Goal: Check status: Check status

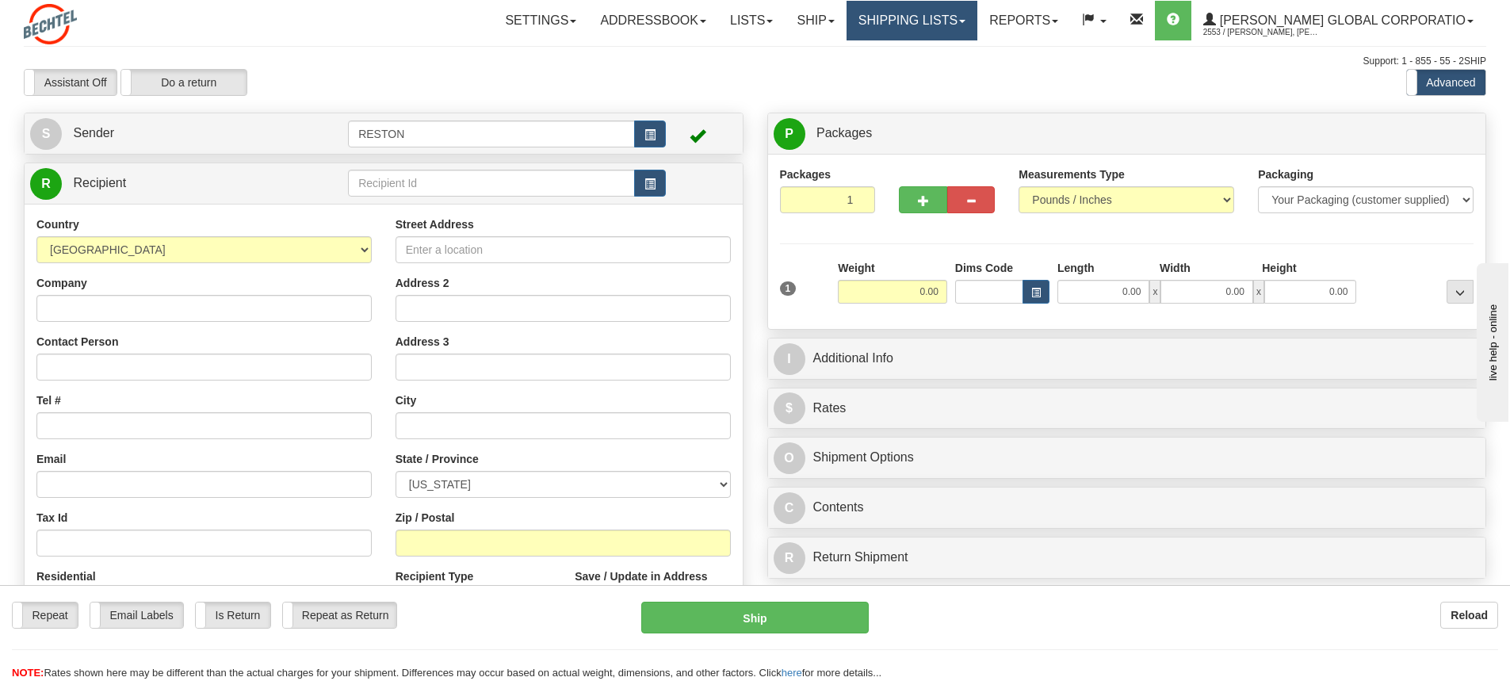
click at [959, 18] on link "Shipping lists" at bounding box center [912, 21] width 131 height 40
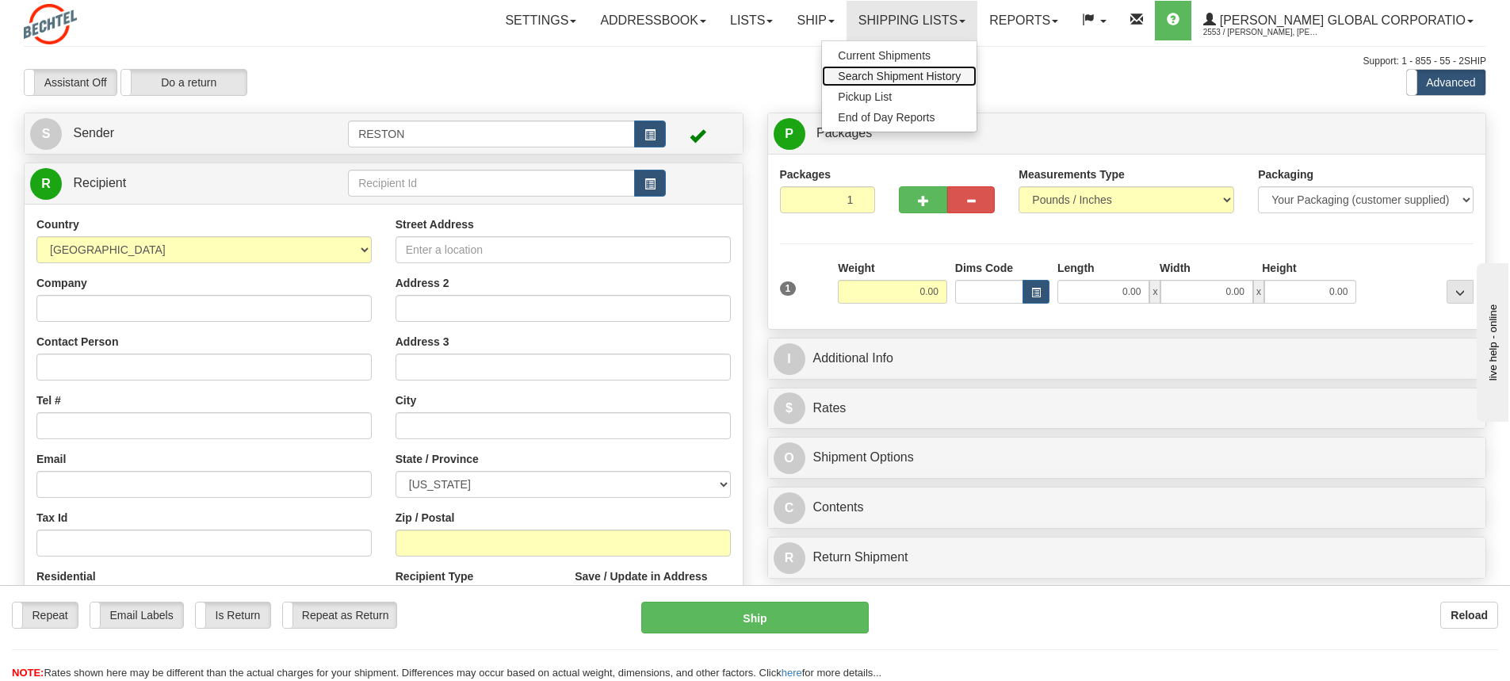
click at [954, 77] on span "Search Shipment History" at bounding box center [899, 76] width 123 height 13
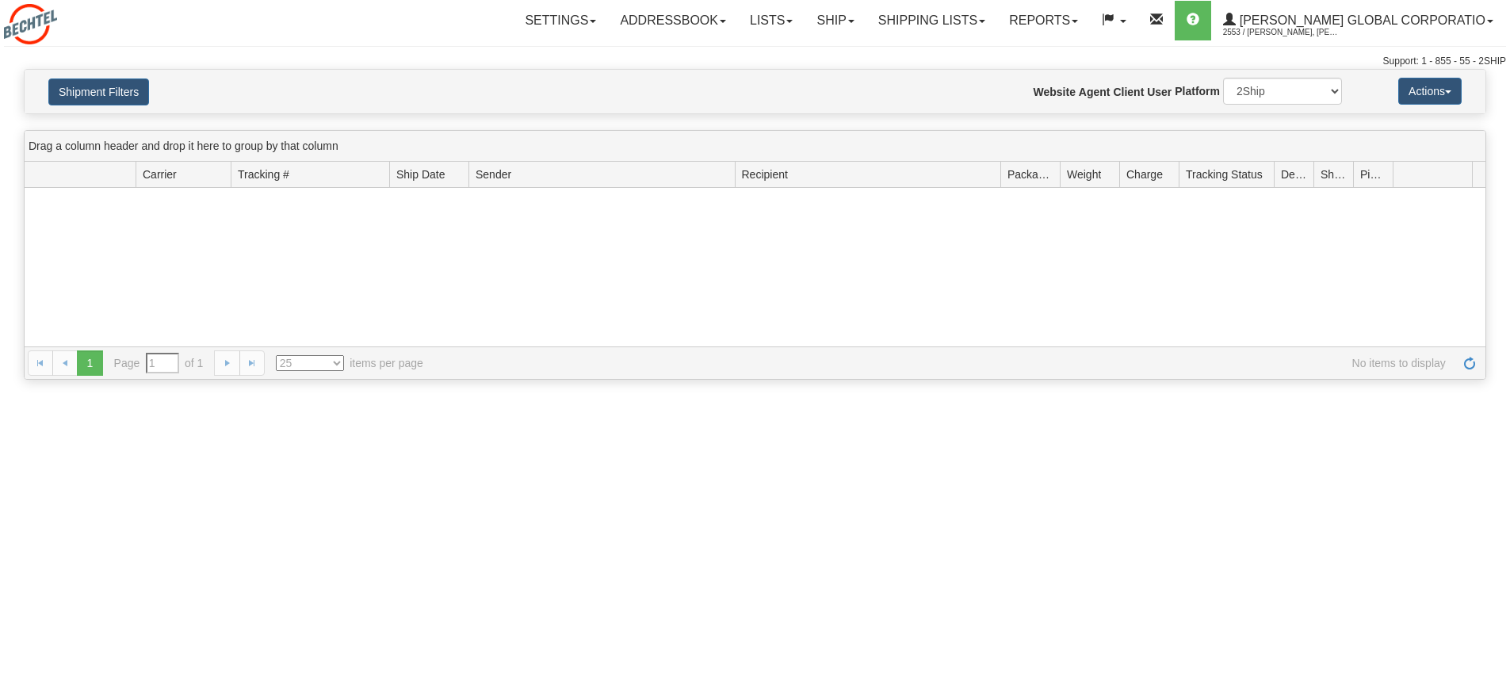
type input "From 08/13/2025 To 08/14/2025"
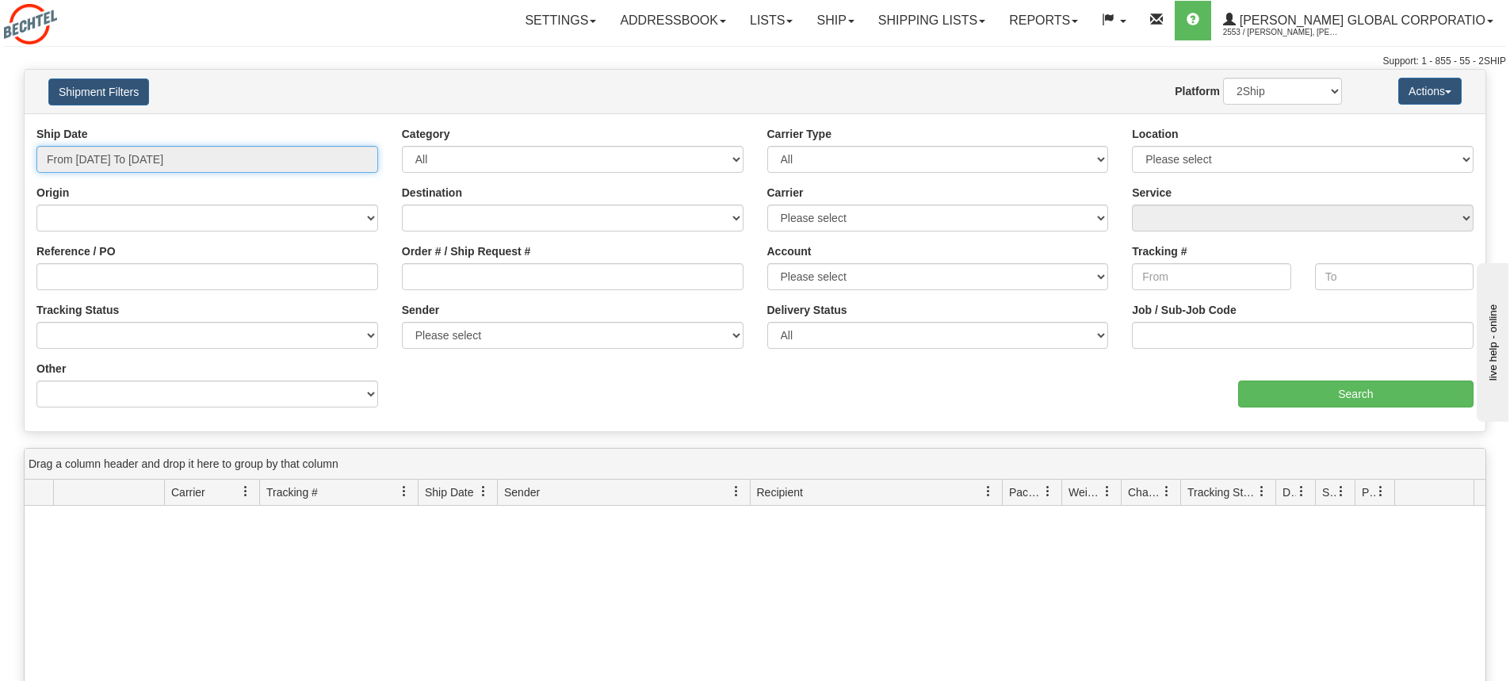
click at [347, 160] on input "From 08/13/2025 To 08/14/2025" at bounding box center [207, 159] width 342 height 27
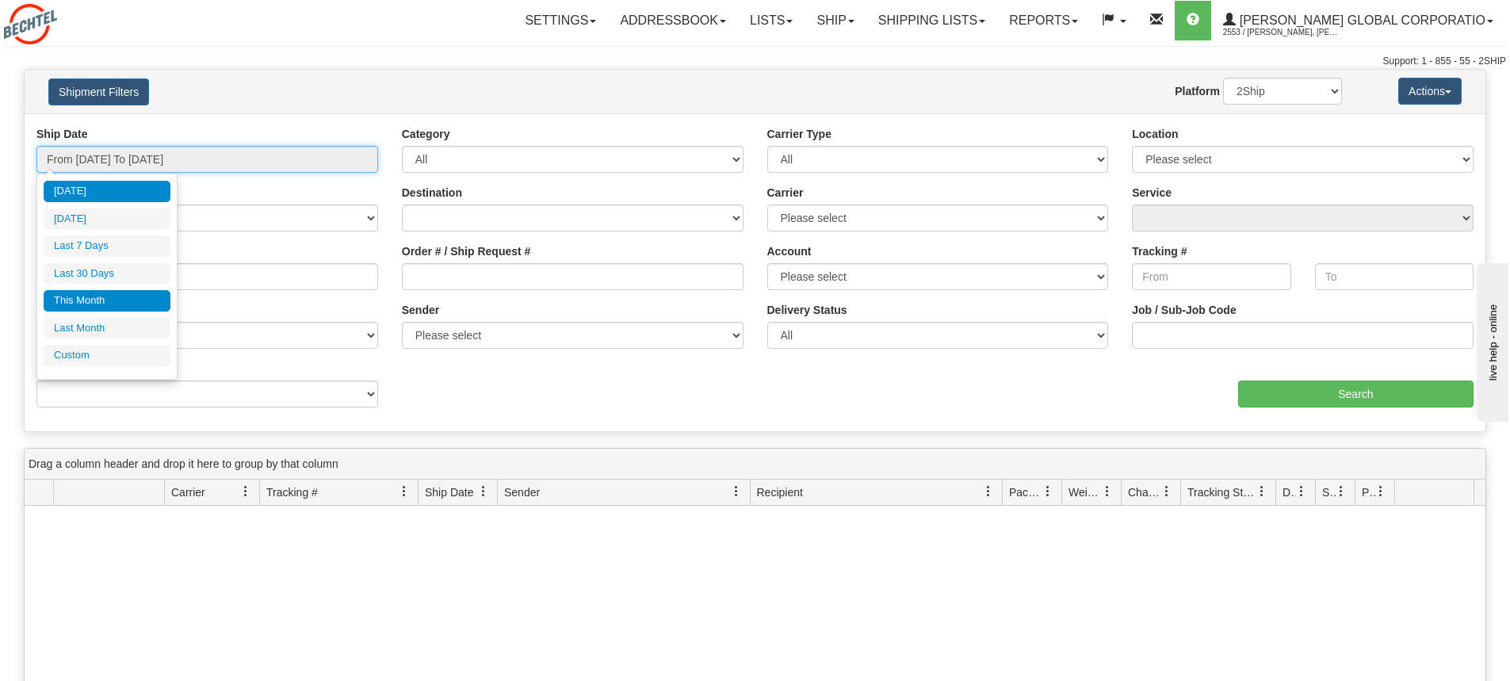
type input "08/01/2025"
type input "08/31/2025"
type input "[DATE]"
type input "07/01/2025"
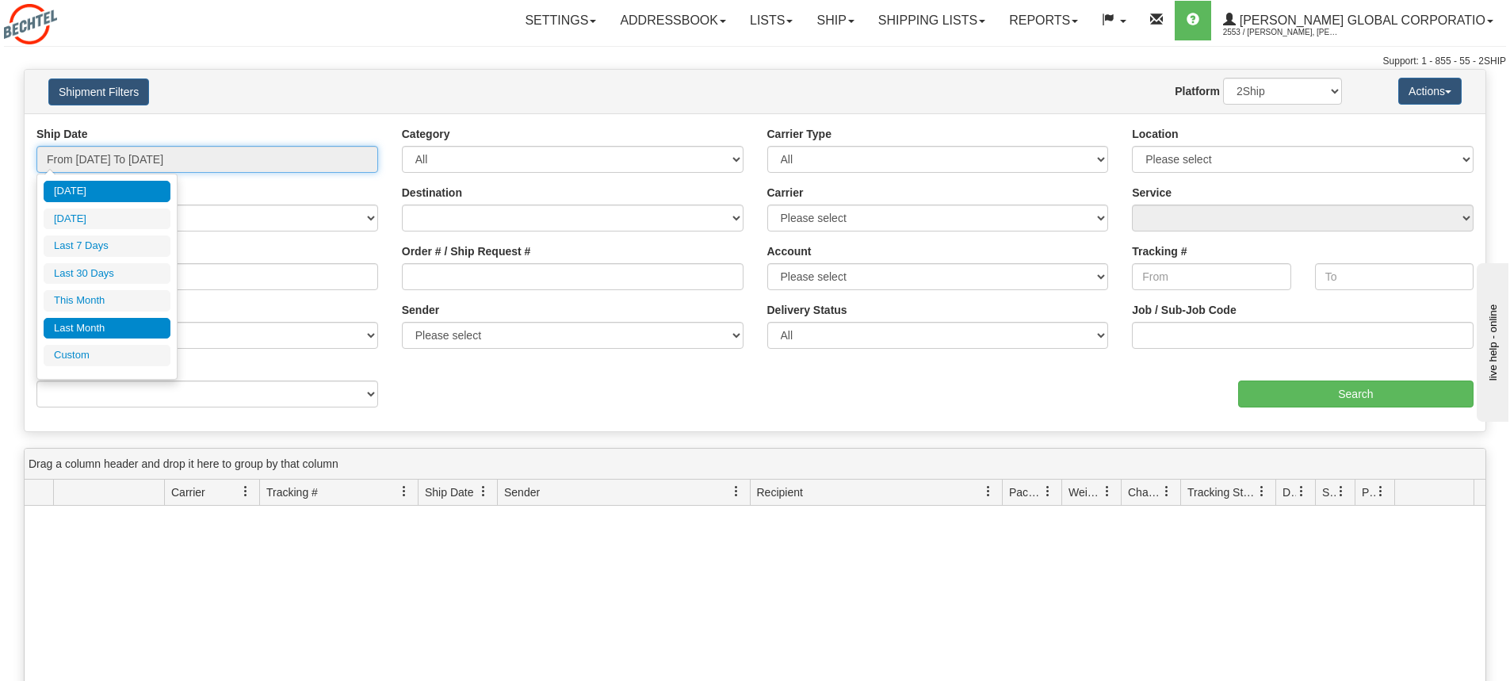
type input "07/31/2025"
type input "[DATE]"
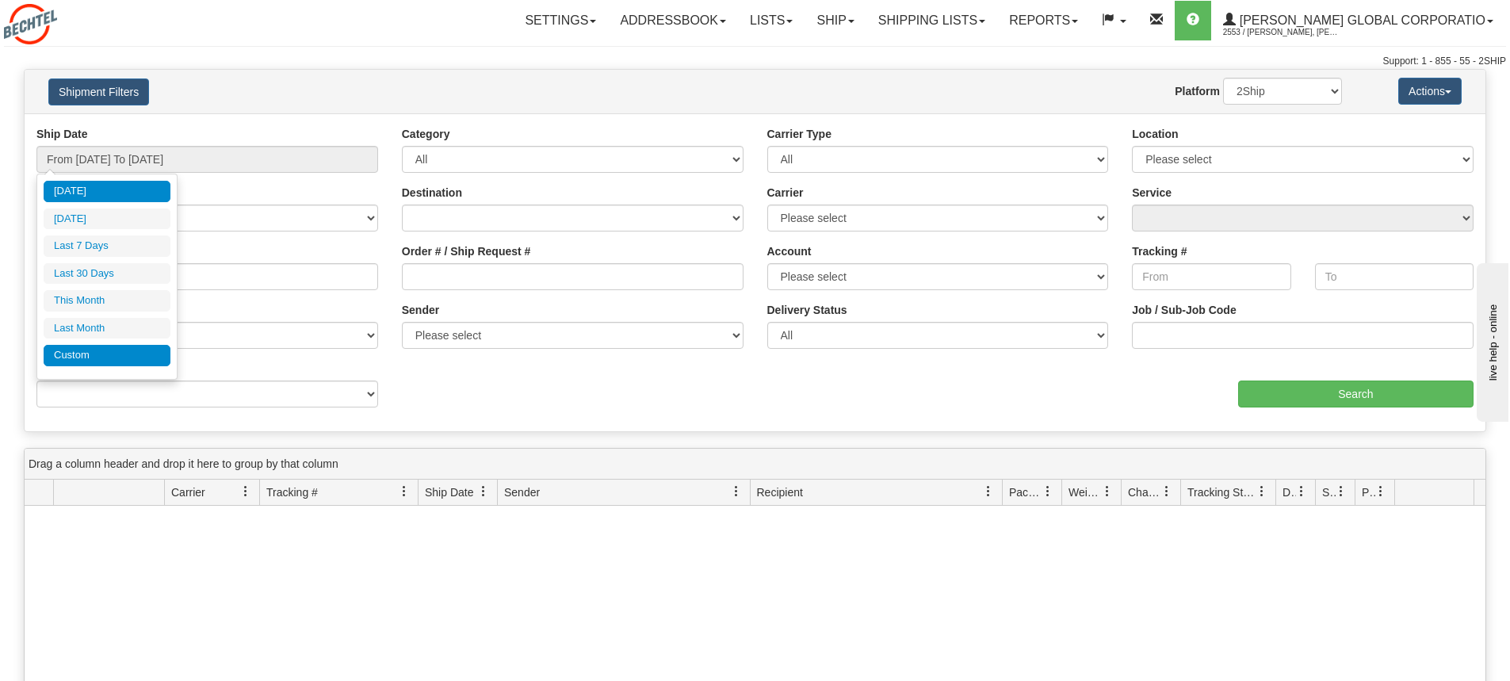
click at [105, 352] on li "Custom" at bounding box center [107, 355] width 127 height 21
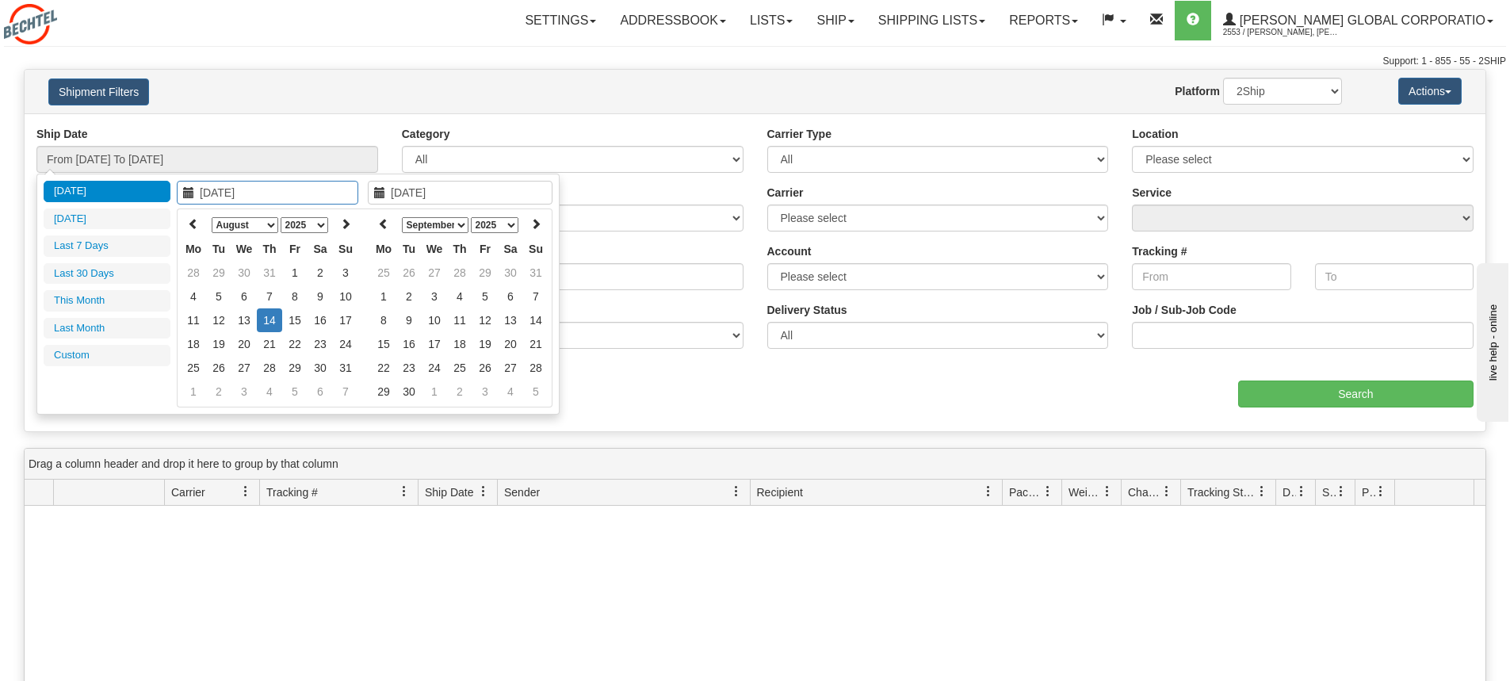
type input "07/01/2025"
type input "07/31/2025"
type input "[DATE]"
type input "08/01/2025"
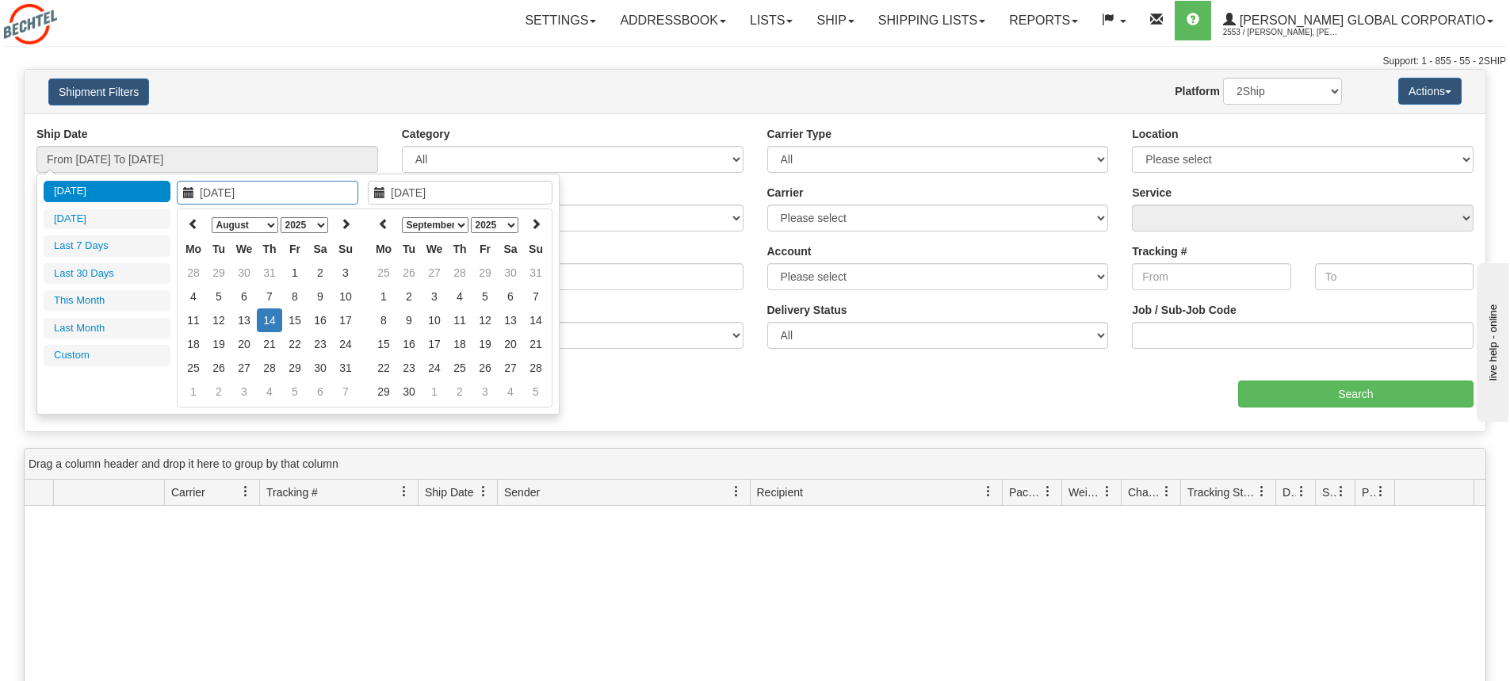
type input "08/31/2025"
type input "[DATE]"
type input "08/13/2025"
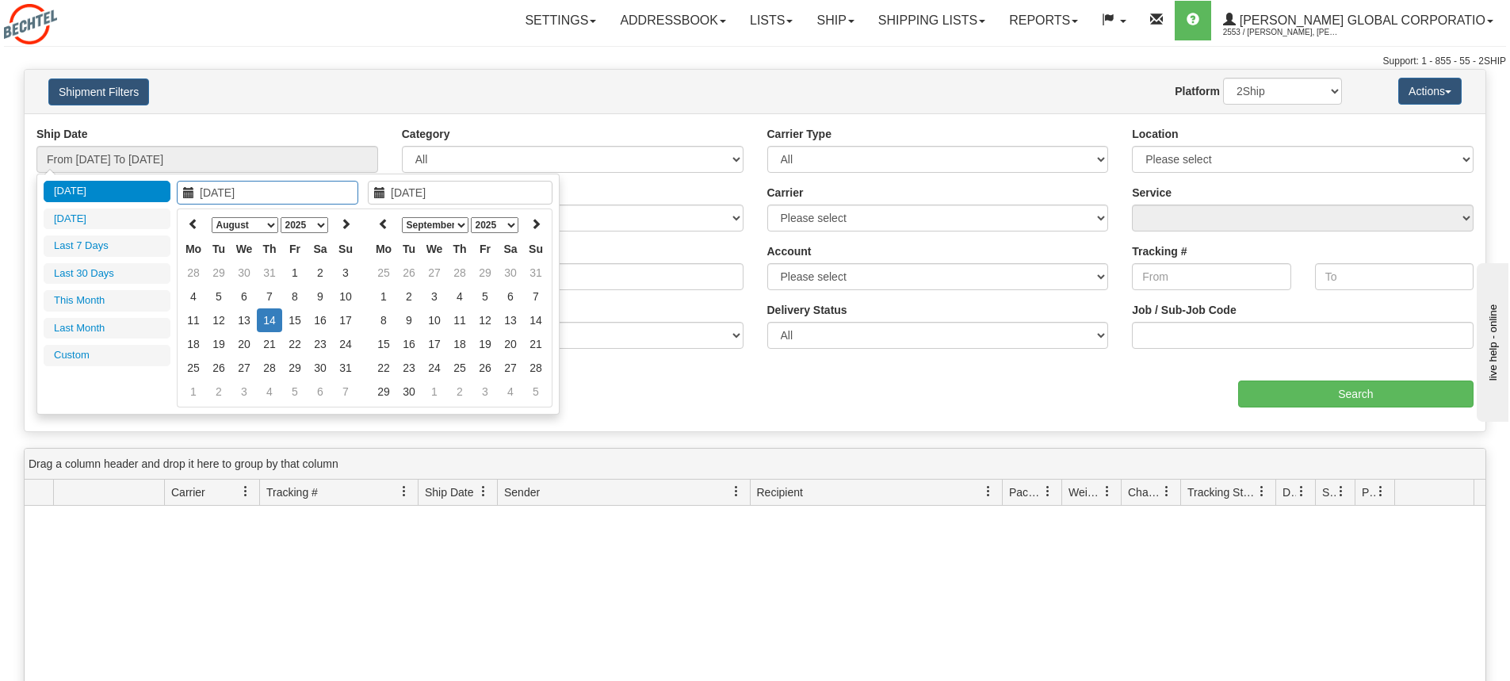
type input "[DATE]"
click at [192, 222] on icon at bounding box center [193, 223] width 11 height 11
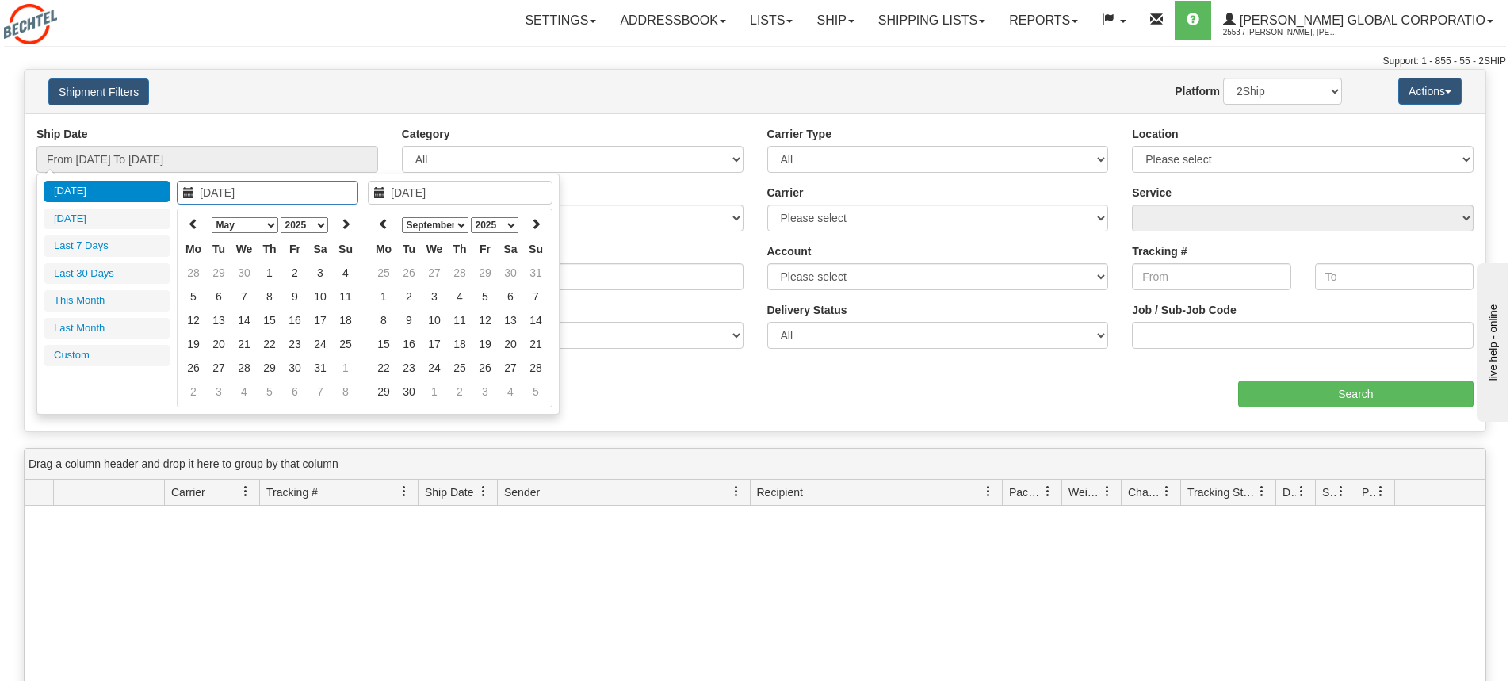
click at [192, 222] on icon at bounding box center [193, 223] width 11 height 11
click at [324, 224] on select "1975 1976 1977 1978 1979 1980 1981 1982 1983 1984 1985 1986 1987 1988 1989 1990…" at bounding box center [305, 225] width 48 height 16
click at [270, 224] on select "January February March April May June July August September October November De…" at bounding box center [245, 225] width 67 height 16
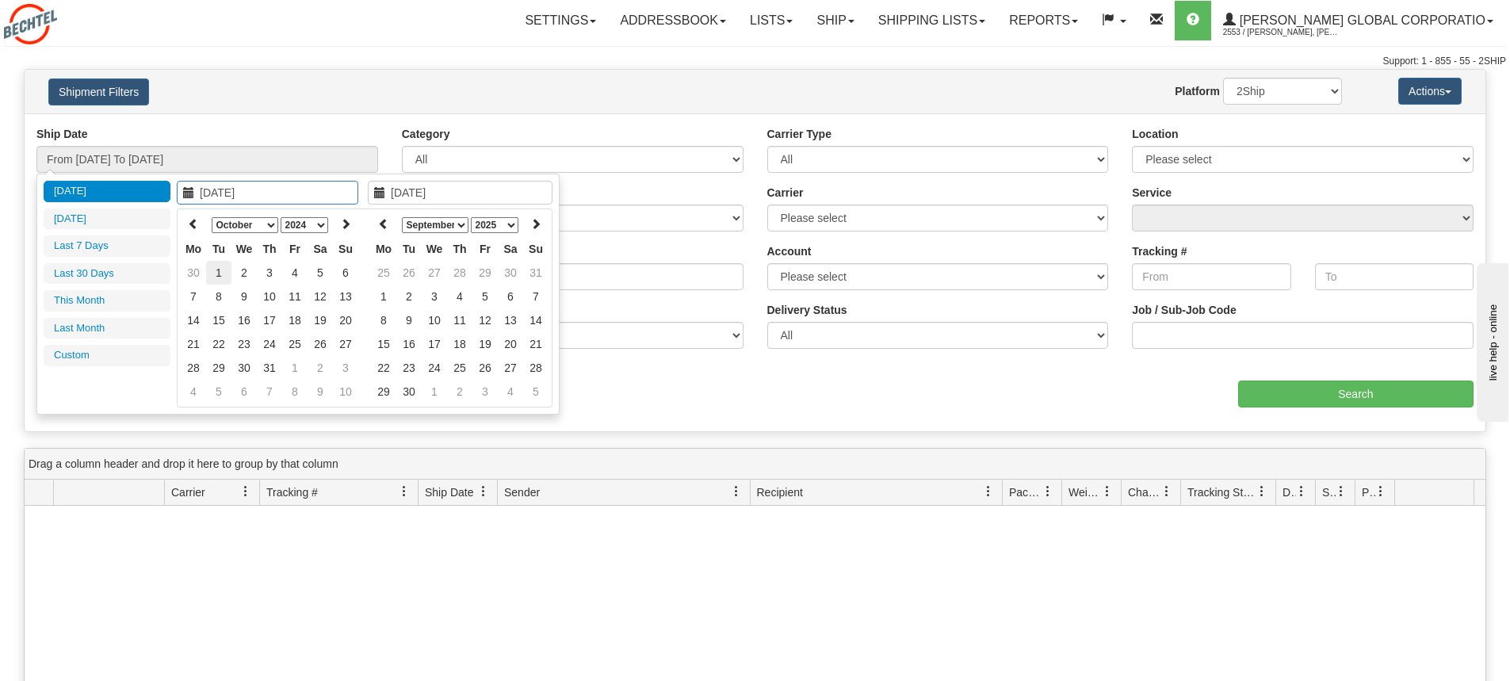
type input "10/01/2024"
click at [224, 272] on td "1" at bounding box center [218, 273] width 25 height 24
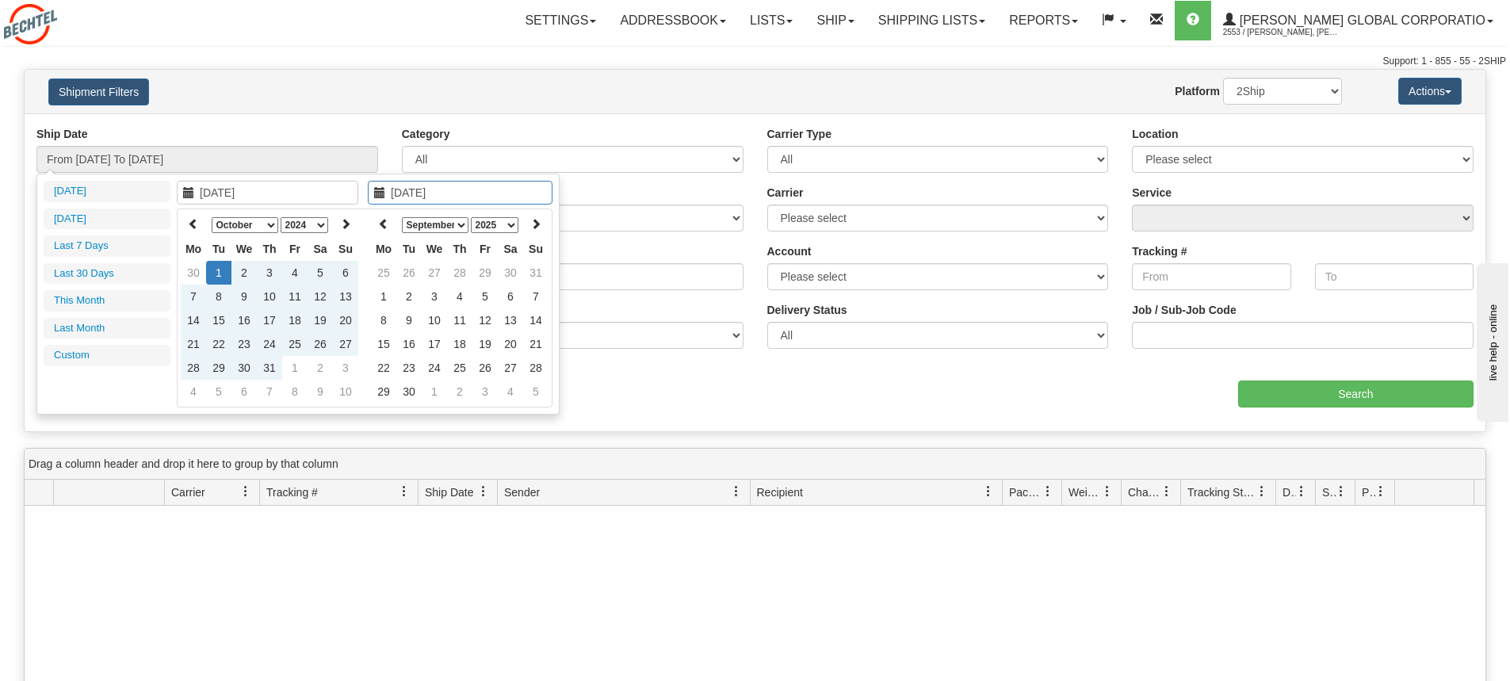
click at [514, 224] on select "2024 2025 2026 2027 2028 2029 2030" at bounding box center [495, 225] width 48 height 16
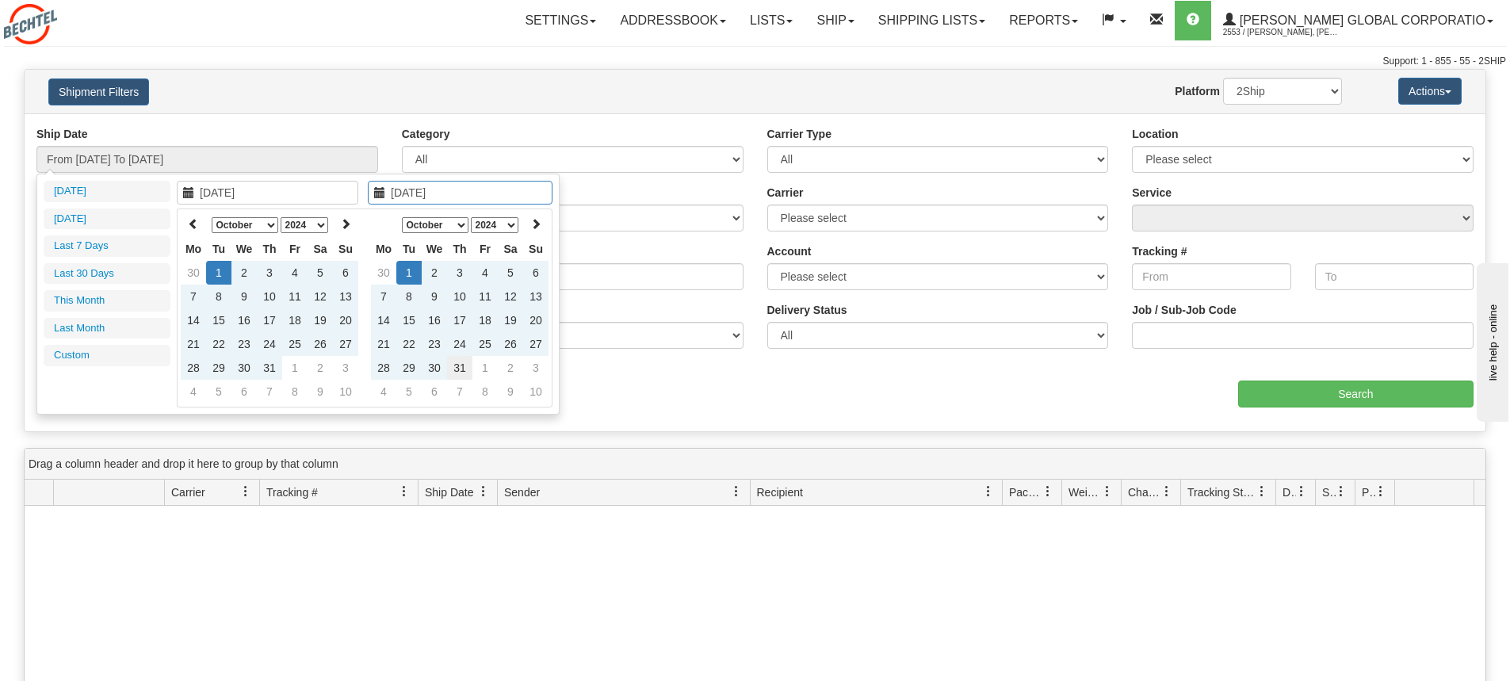
type input "10/31/2024"
click at [459, 366] on td "31" at bounding box center [459, 368] width 25 height 24
type input "From 10/01/2024 To 10/31/2024"
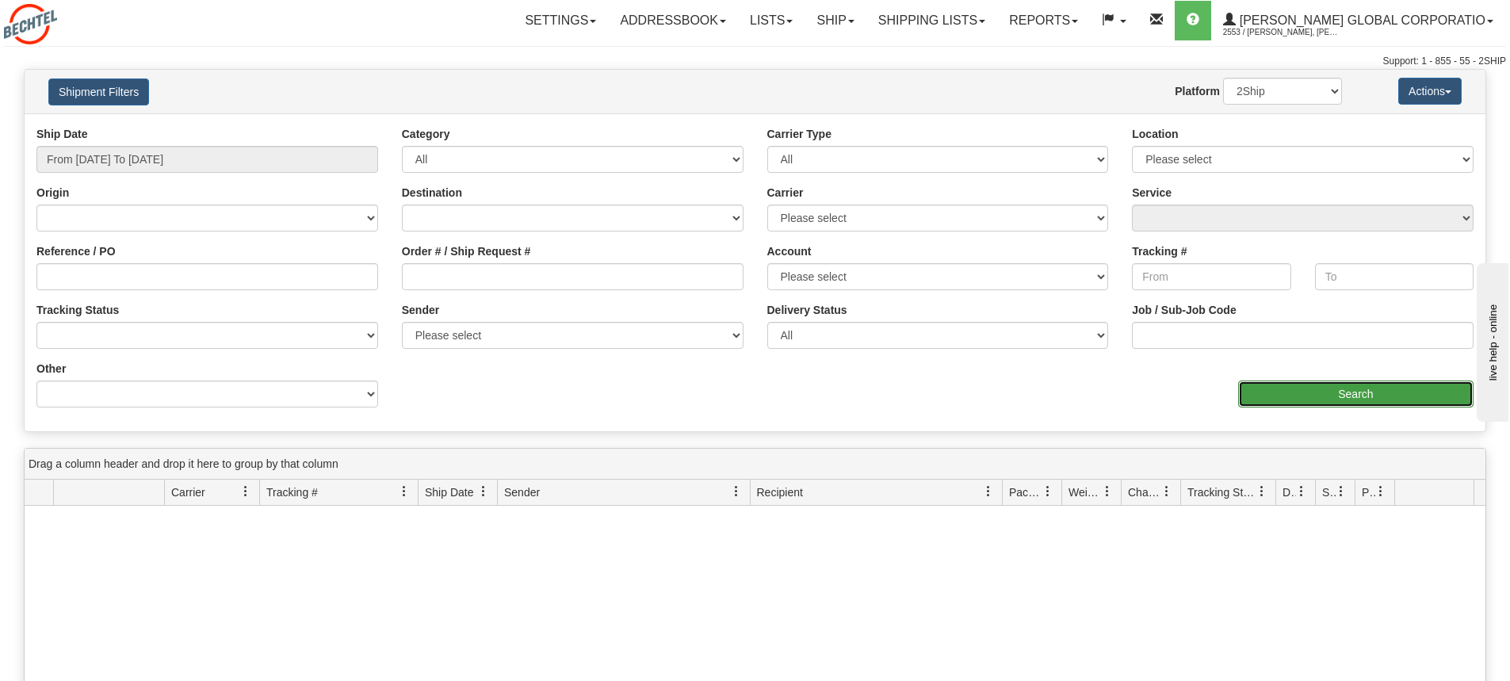
click at [1365, 397] on input "Search" at bounding box center [1356, 394] width 235 height 27
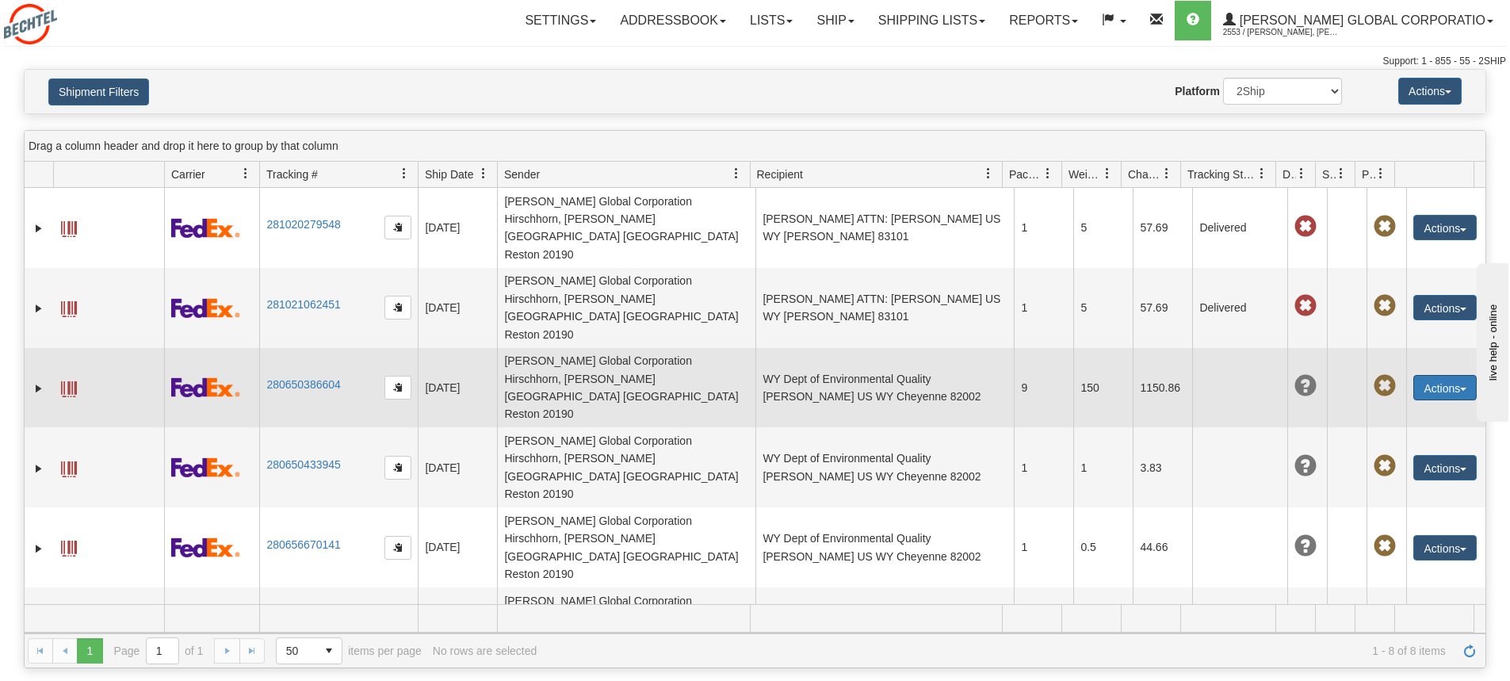
click at [1438, 375] on button "Actions" at bounding box center [1445, 387] width 63 height 25
click at [306, 378] on link "280650386604" at bounding box center [303, 384] width 74 height 13
click at [1296, 375] on span at bounding box center [1306, 386] width 22 height 22
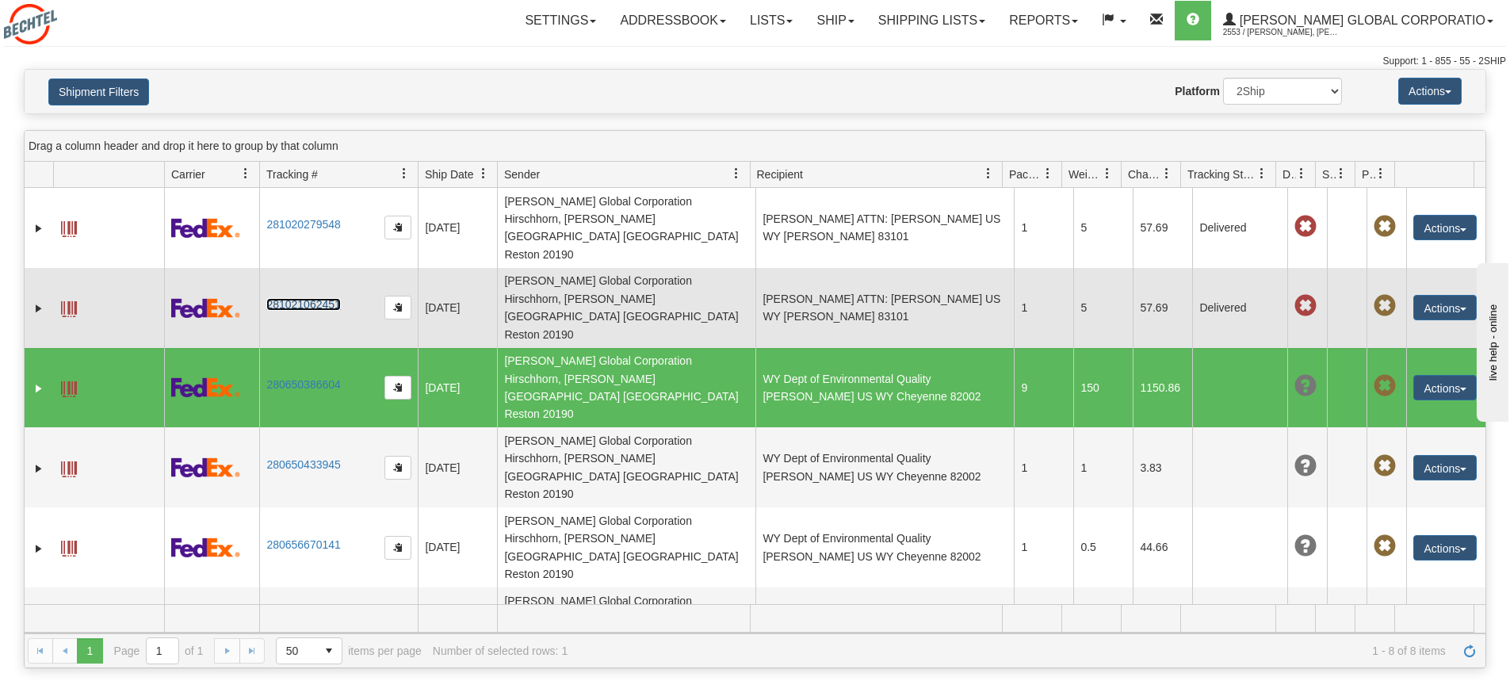
click at [304, 298] on link "281021062451" at bounding box center [303, 304] width 74 height 13
